Goal: Transaction & Acquisition: Subscribe to service/newsletter

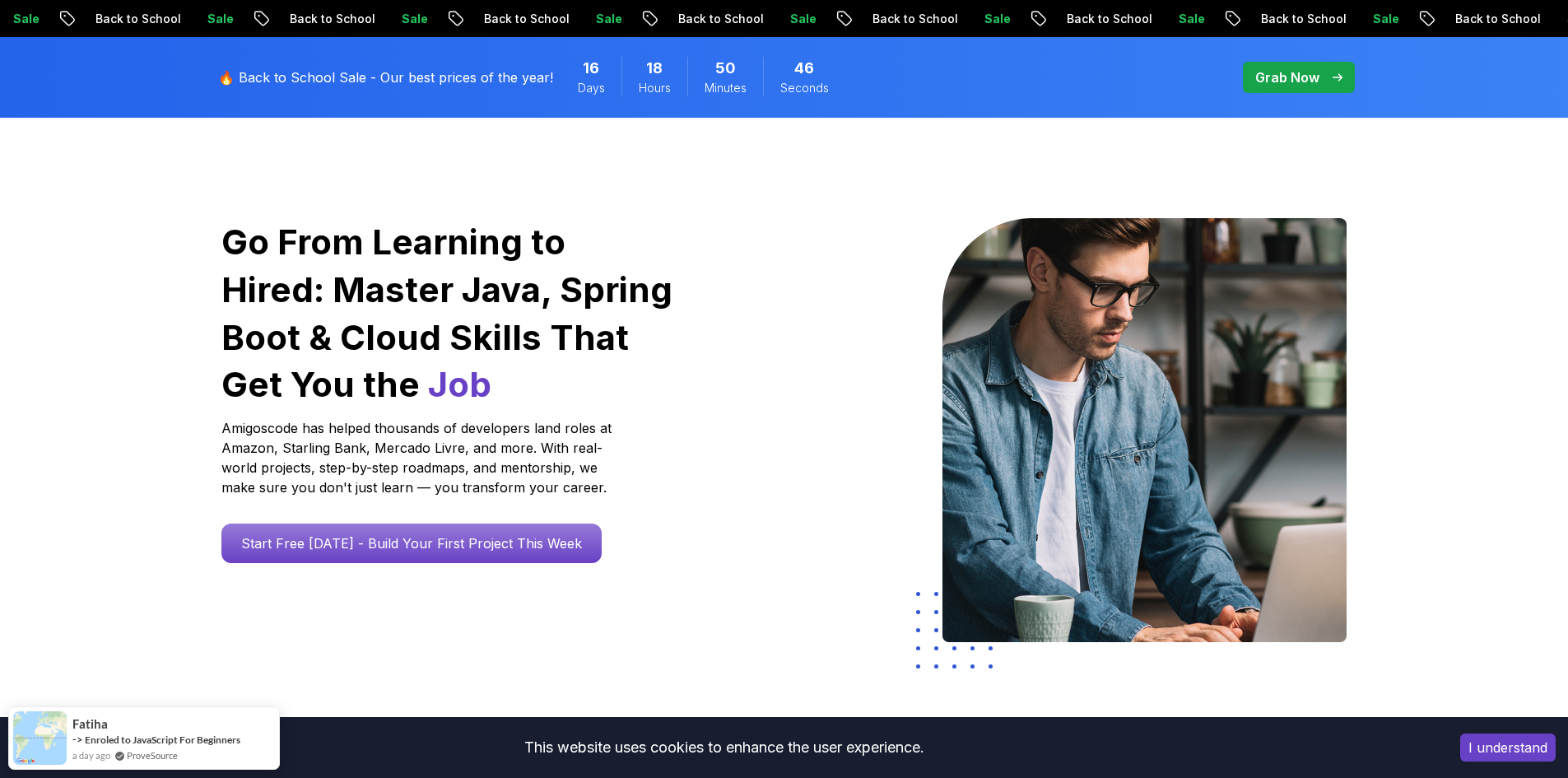
scroll to position [83, 0]
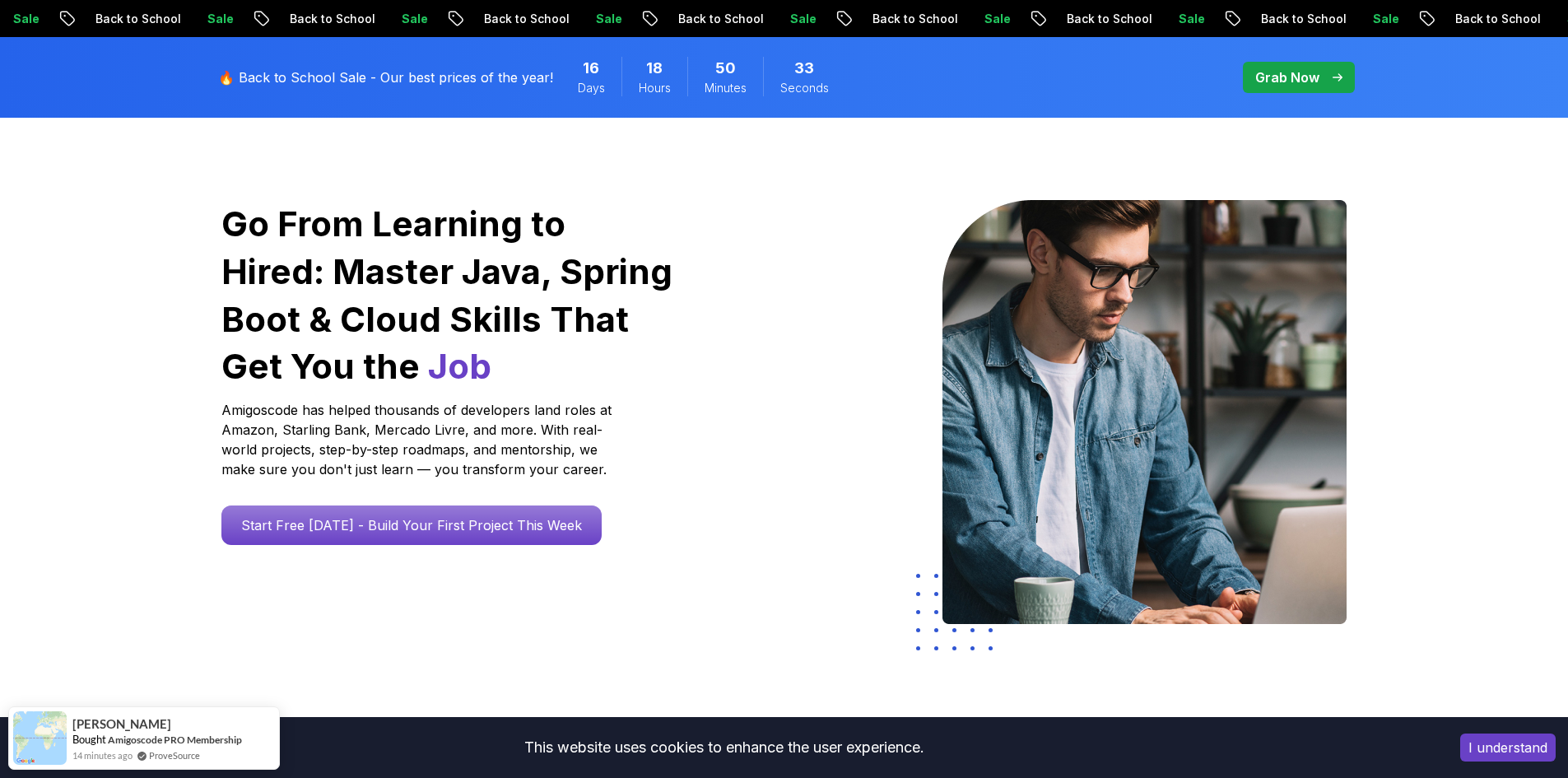
click at [1504, 745] on button "I understand" at bounding box center [1508, 747] width 95 height 28
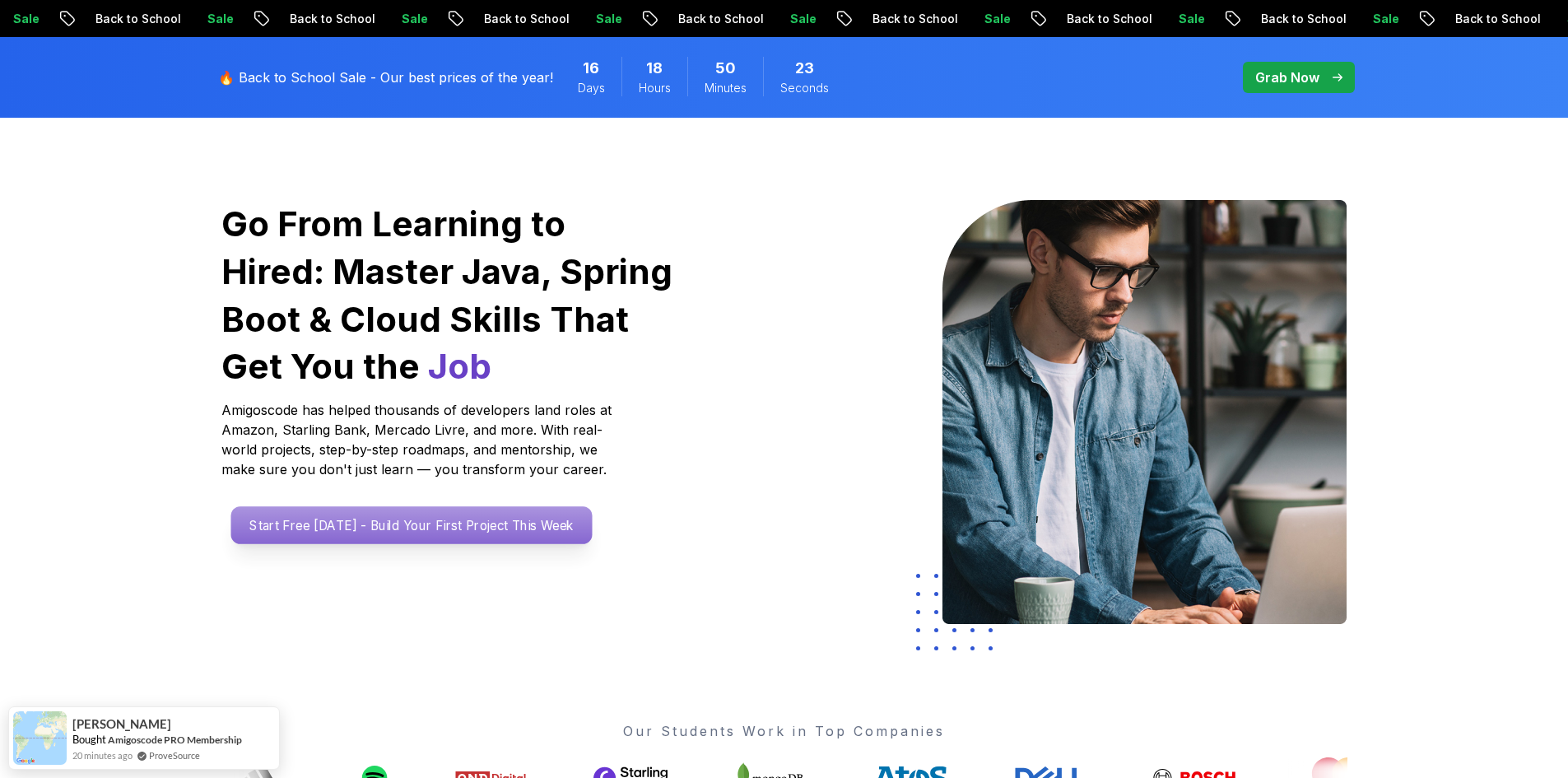
click at [341, 524] on p "Start Free [DATE] - Build Your First Project This Week" at bounding box center [411, 525] width 361 height 37
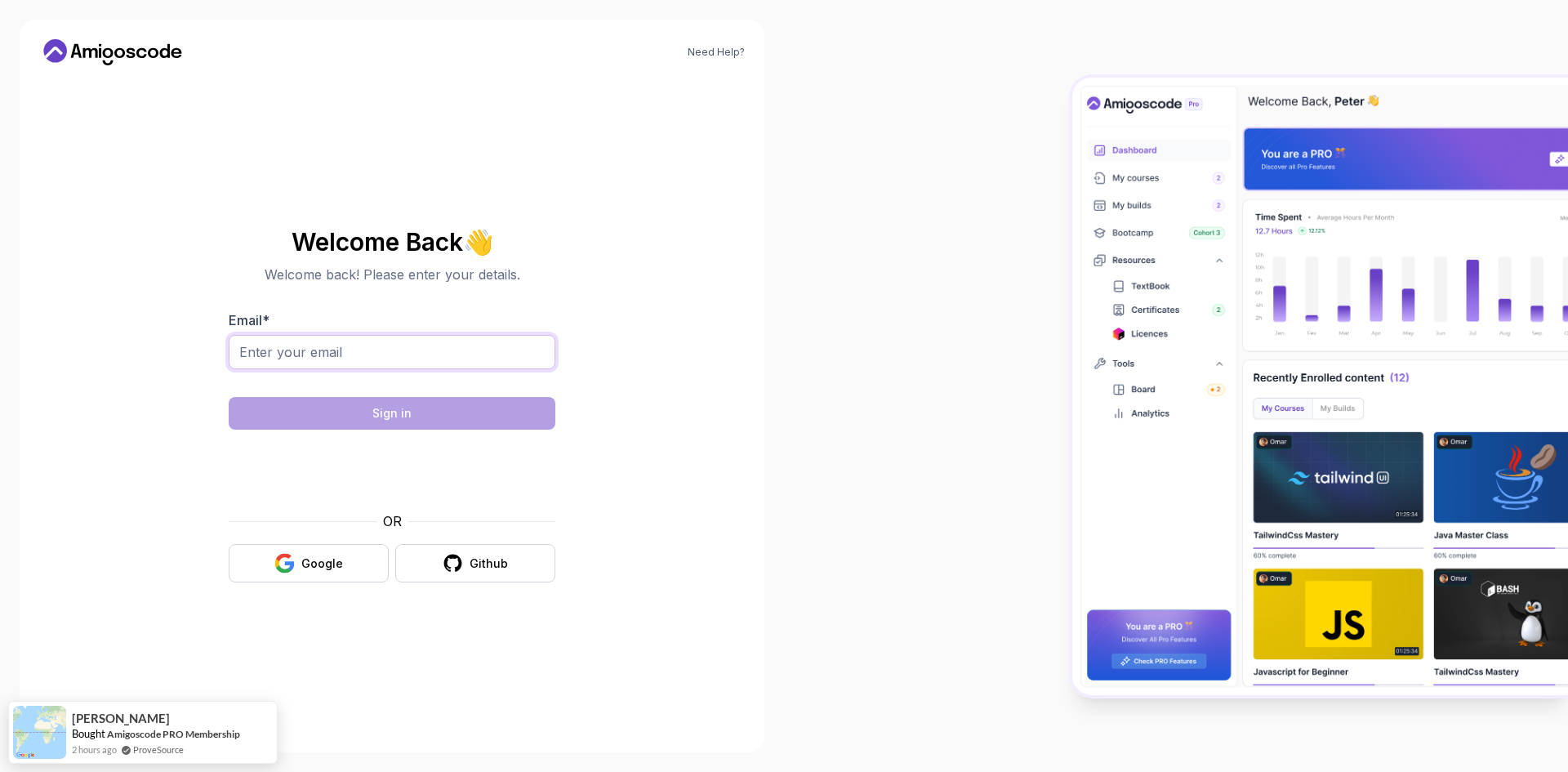
click at [297, 345] on input "Email *" at bounding box center [392, 352] width 327 height 35
type input "[EMAIL_ADDRESS][DOMAIN_NAME]"
click at [957, 400] on div at bounding box center [1177, 386] width 784 height 772
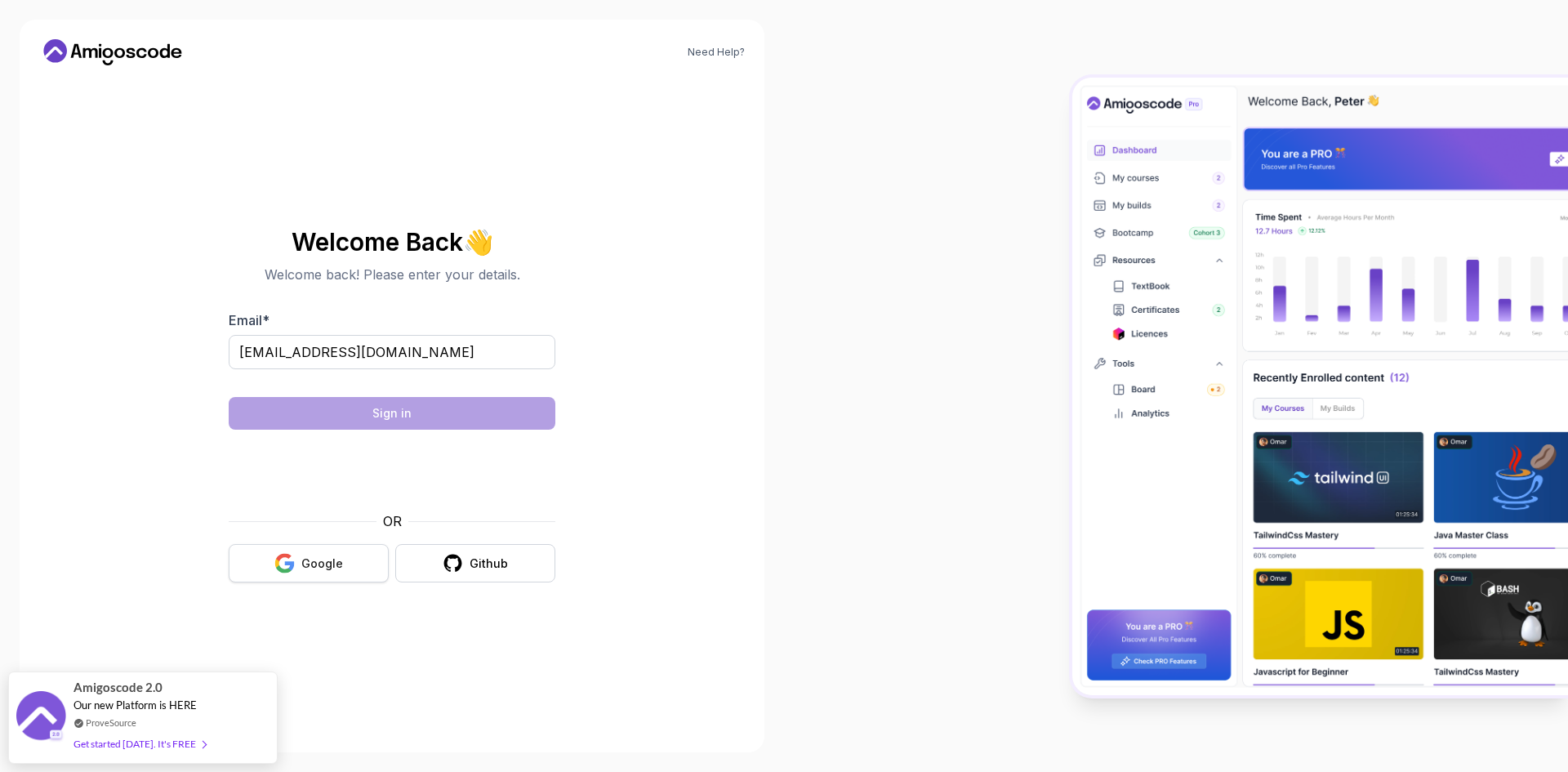
click at [305, 562] on div "Google" at bounding box center [322, 563] width 41 height 16
